Goal: Find specific page/section: Find specific page/section

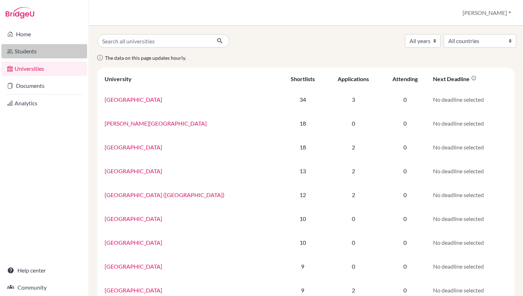
click at [48, 54] on link "Students" at bounding box center [44, 51] width 86 height 14
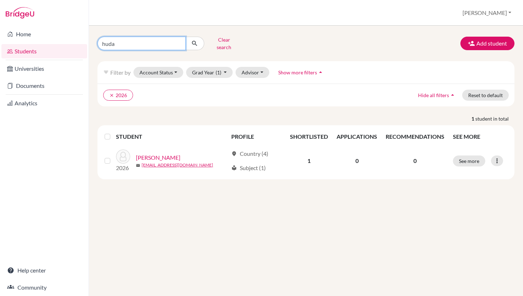
click at [133, 44] on input "huda" at bounding box center [141, 44] width 88 height 14
type input "h"
click at [165, 238] on div "Clear search Add student filter_list Filter by Account Status Active accounts A…" at bounding box center [306, 161] width 434 height 270
click at [178, 42] on input "huda" at bounding box center [141, 44] width 88 height 14
click at [246, 42] on div "Clear search Add student" at bounding box center [306, 43] width 428 height 18
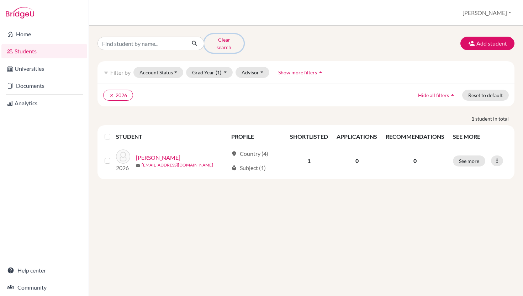
click at [227, 42] on button "Clear search" at bounding box center [223, 43] width 39 height 18
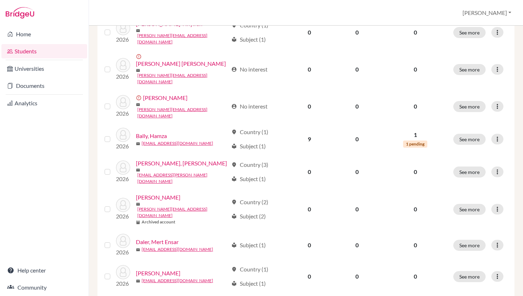
scroll to position [357, 0]
